Goal: Task Accomplishment & Management: Manage account settings

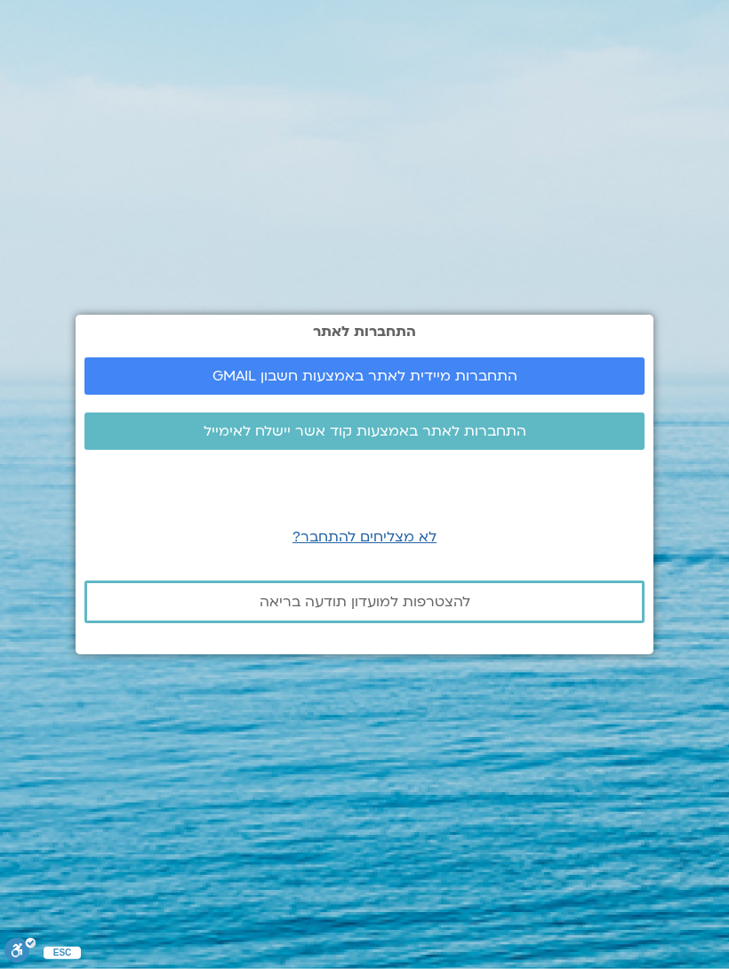
click at [566, 439] on span "התחברות לאתר באמצעות קוד אשר יישלח לאימייל" at bounding box center [364, 431] width 517 height 16
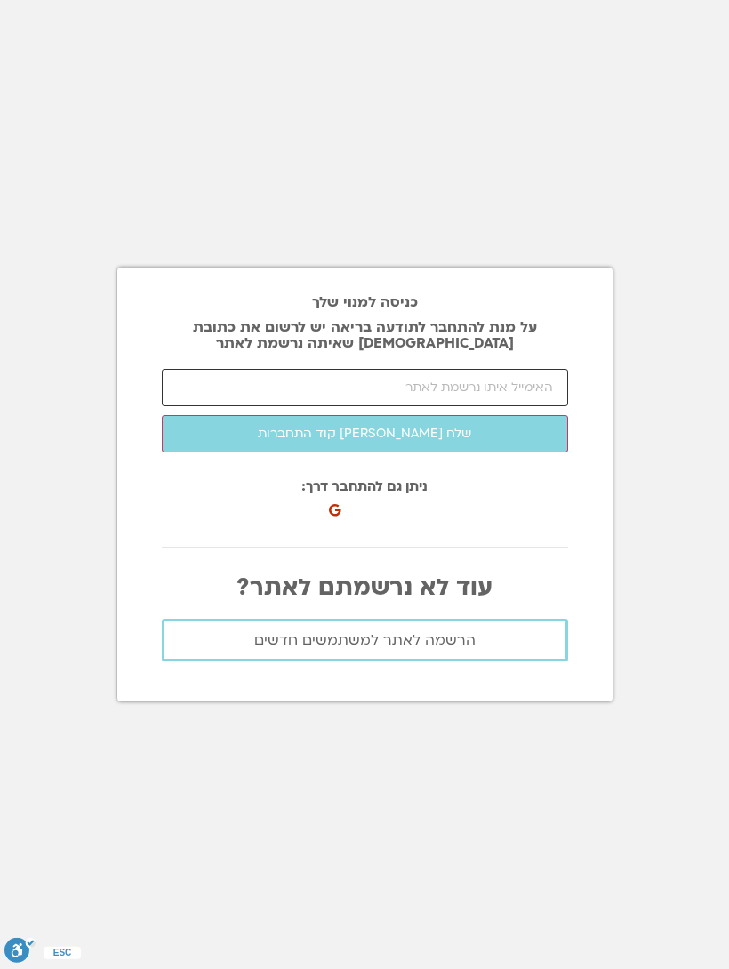
click at [474, 405] on input "email" at bounding box center [365, 387] width 406 height 37
type input "[EMAIL_ADDRESS][PERSON_NAME][DOMAIN_NAME]"
click at [527, 450] on button "שלח [PERSON_NAME] קוד התחברות" at bounding box center [365, 433] width 406 height 37
click at [443, 400] on input "number" at bounding box center [365, 387] width 406 height 37
type input "84474"
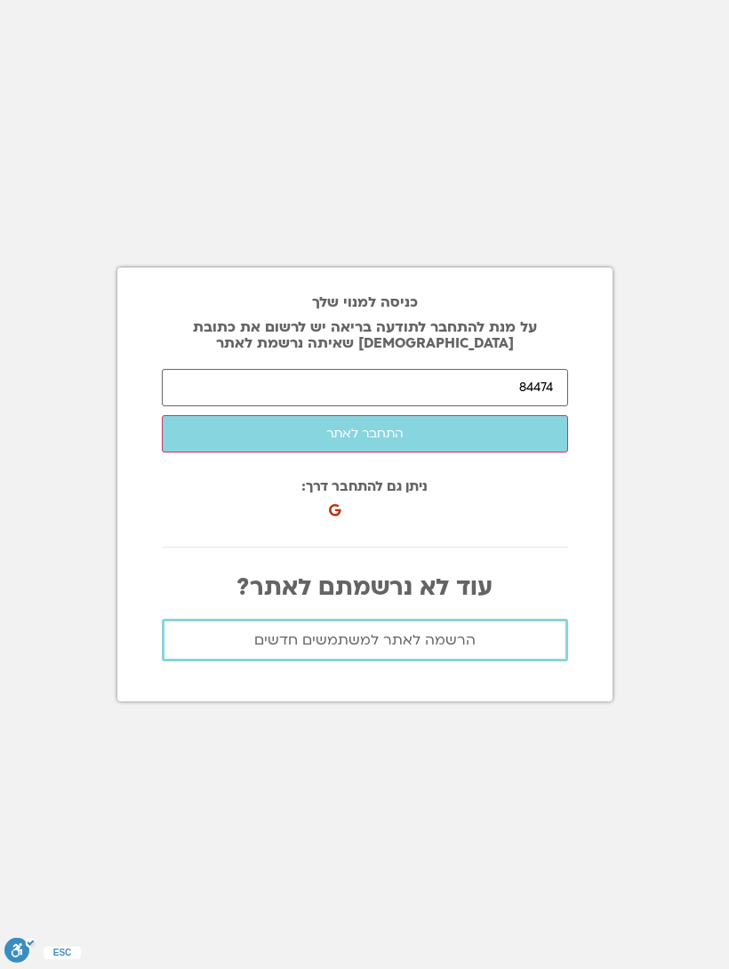
click at [498, 437] on button "התחבר לאתר" at bounding box center [365, 433] width 406 height 37
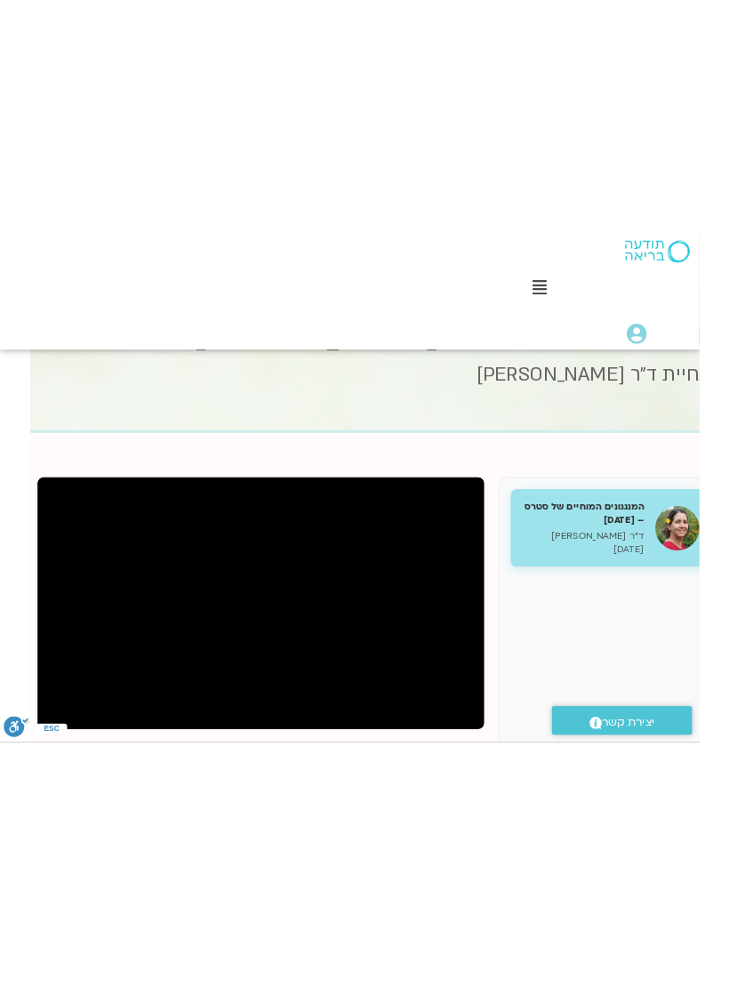
scroll to position [77, -48]
